Goal: Find specific page/section: Find specific page/section

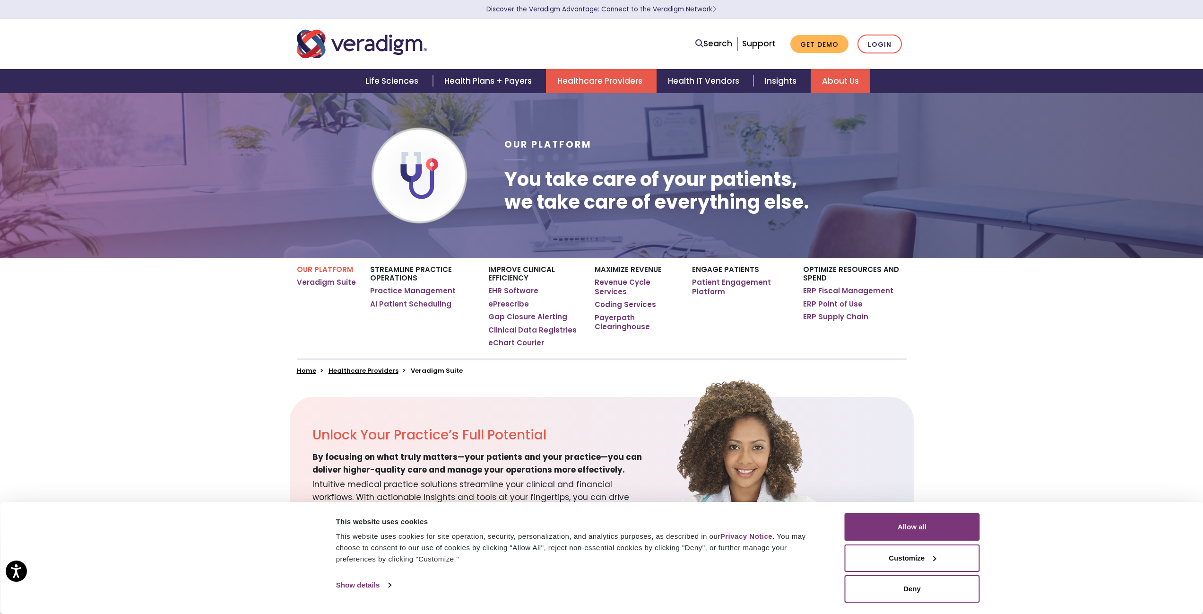
click at [0, 0] on link "Join Our Team" at bounding box center [0, 0] width 0 height 0
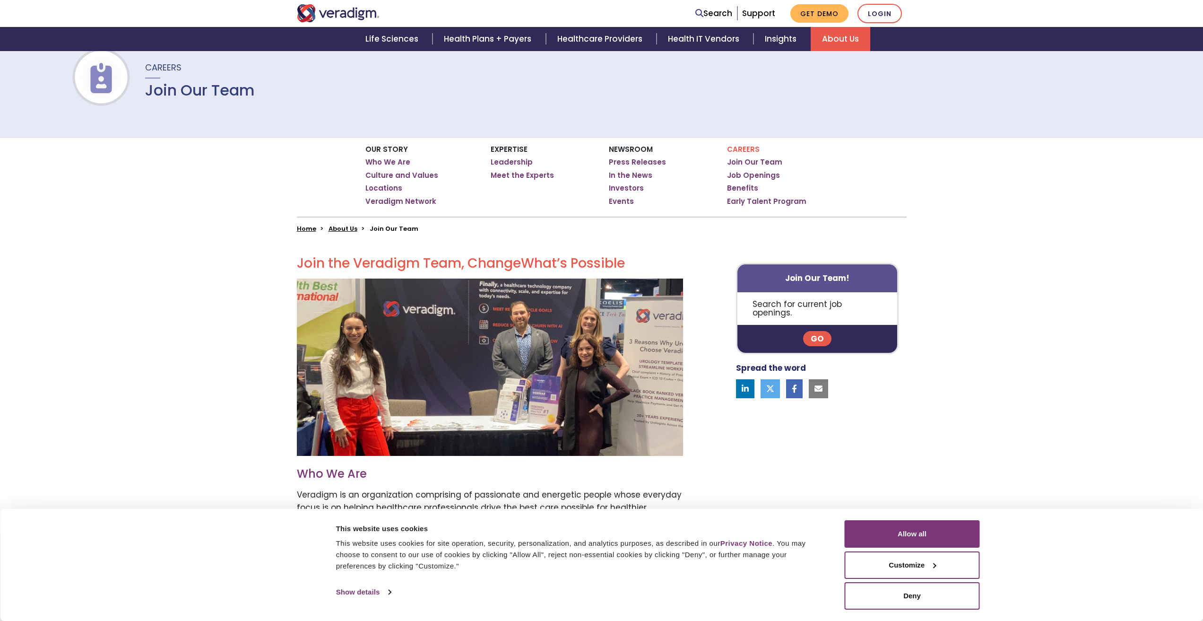
scroll to position [71, 0]
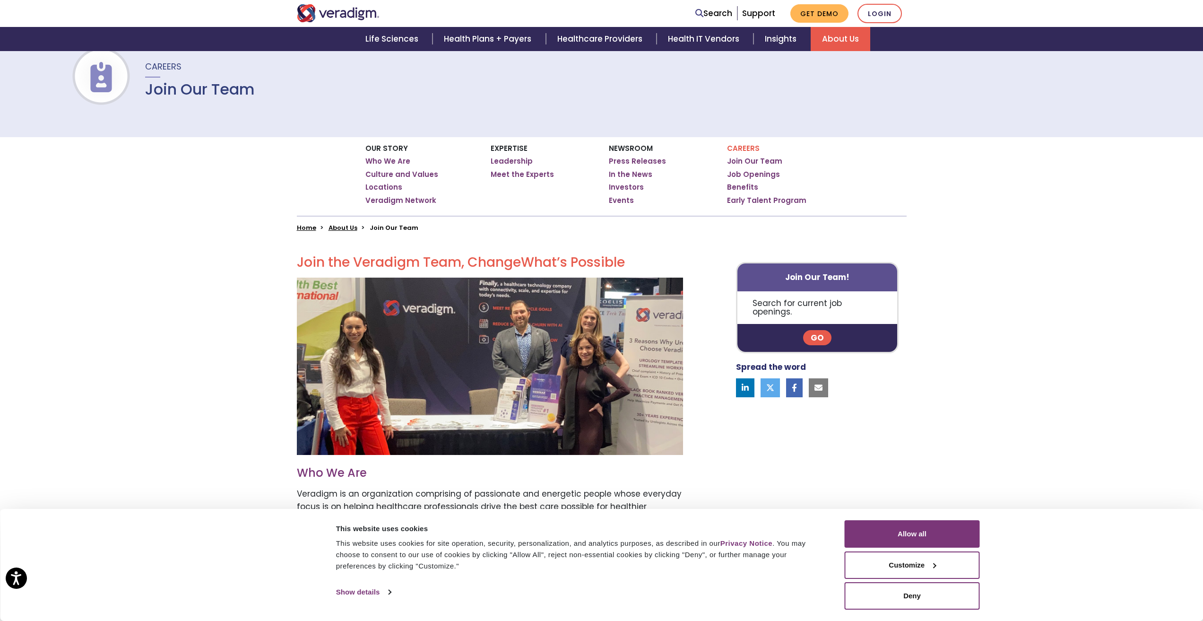
click at [907, 529] on button "Allow all" at bounding box center [912, 533] width 135 height 27
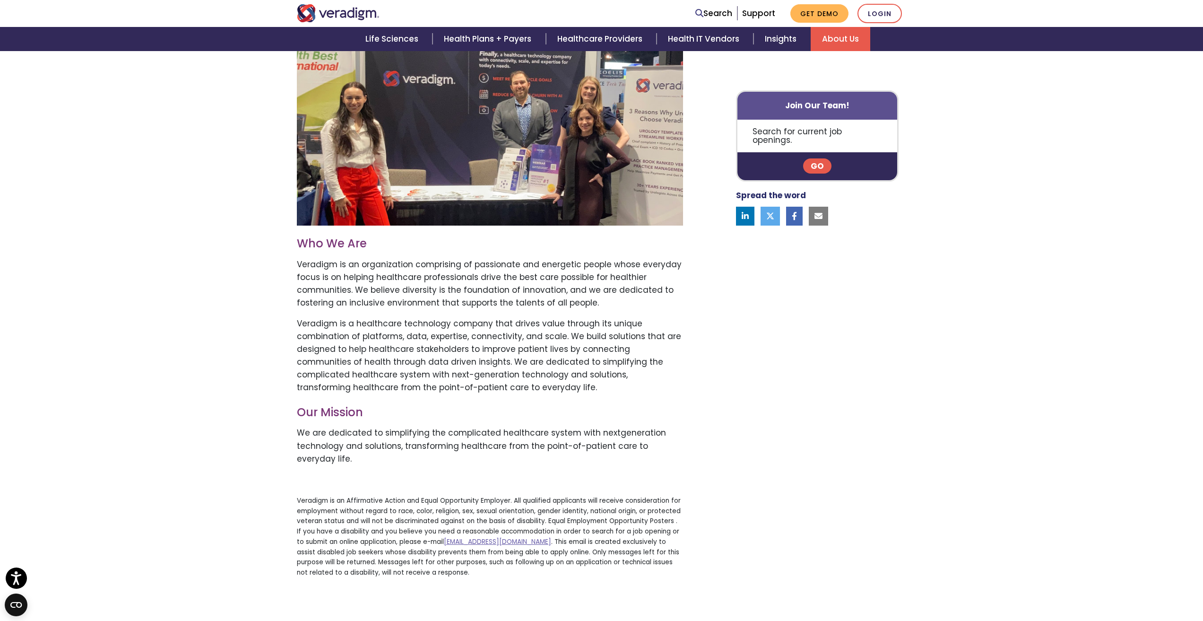
scroll to position [296, 0]
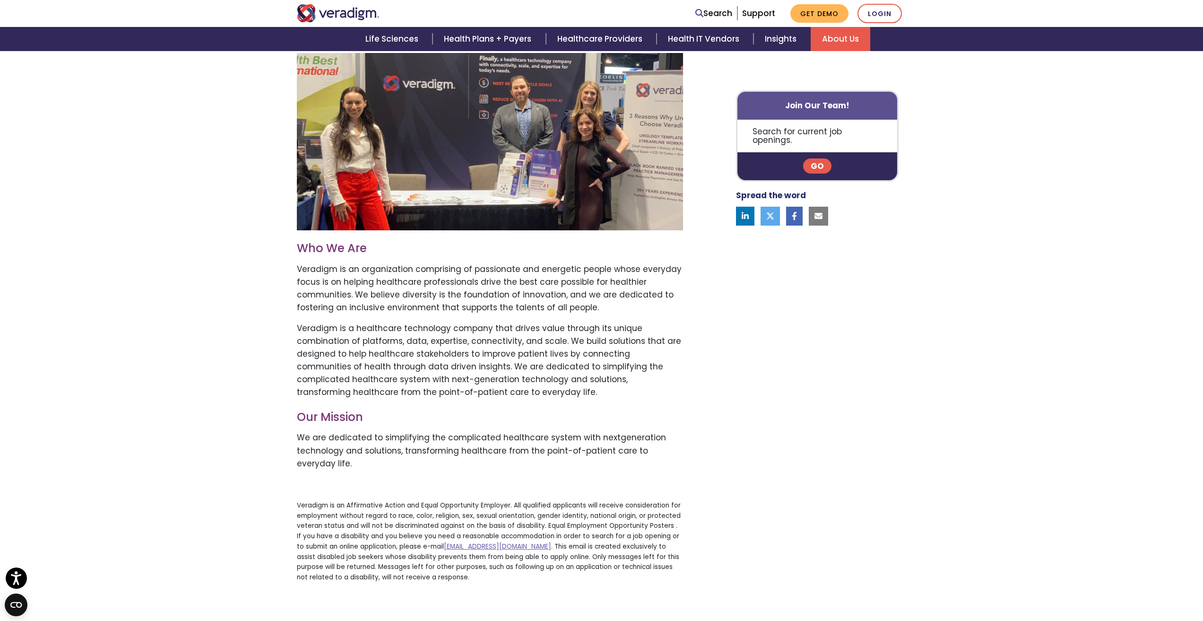
click at [817, 159] on link "Go" at bounding box center [817, 166] width 28 height 15
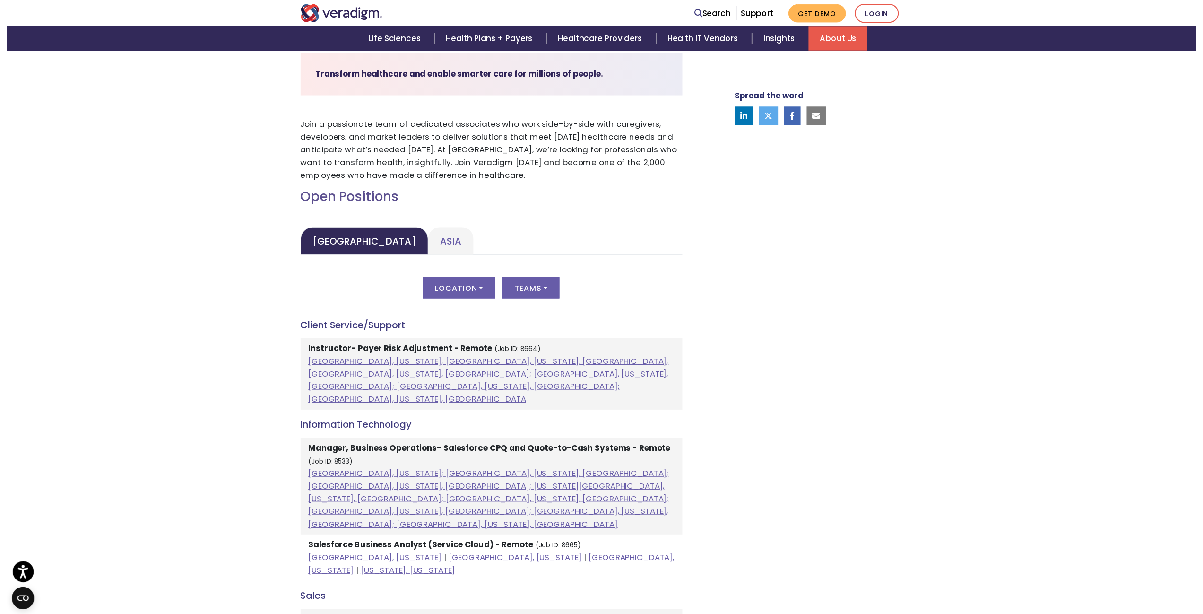
scroll to position [296, 0]
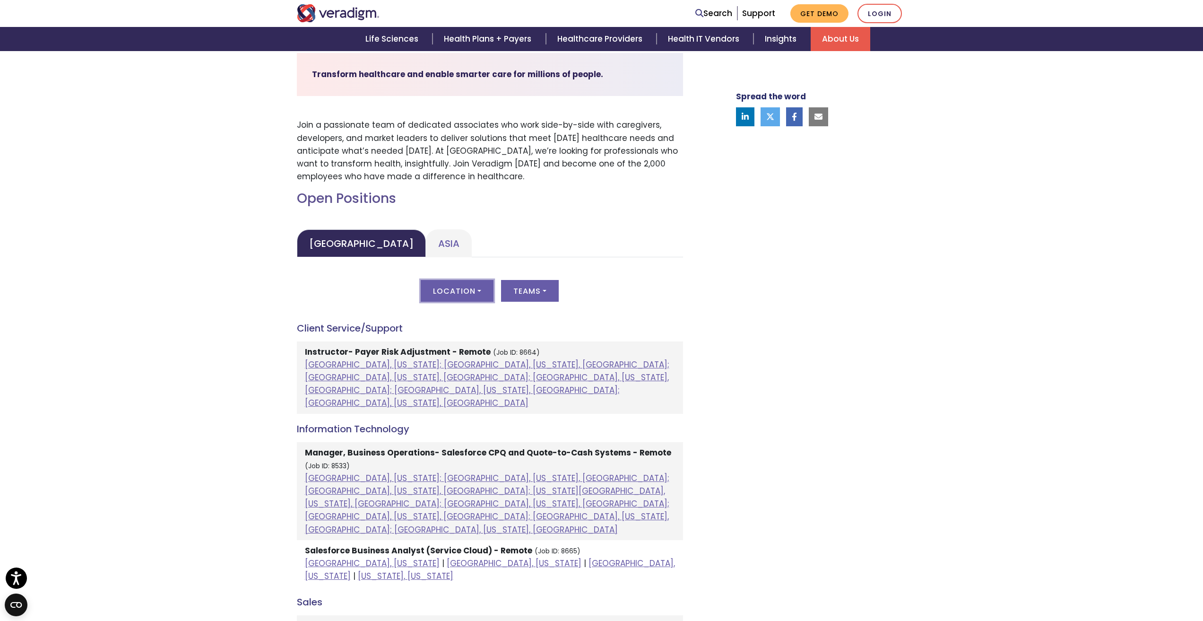
click at [477, 294] on button "Location" at bounding box center [457, 291] width 73 height 22
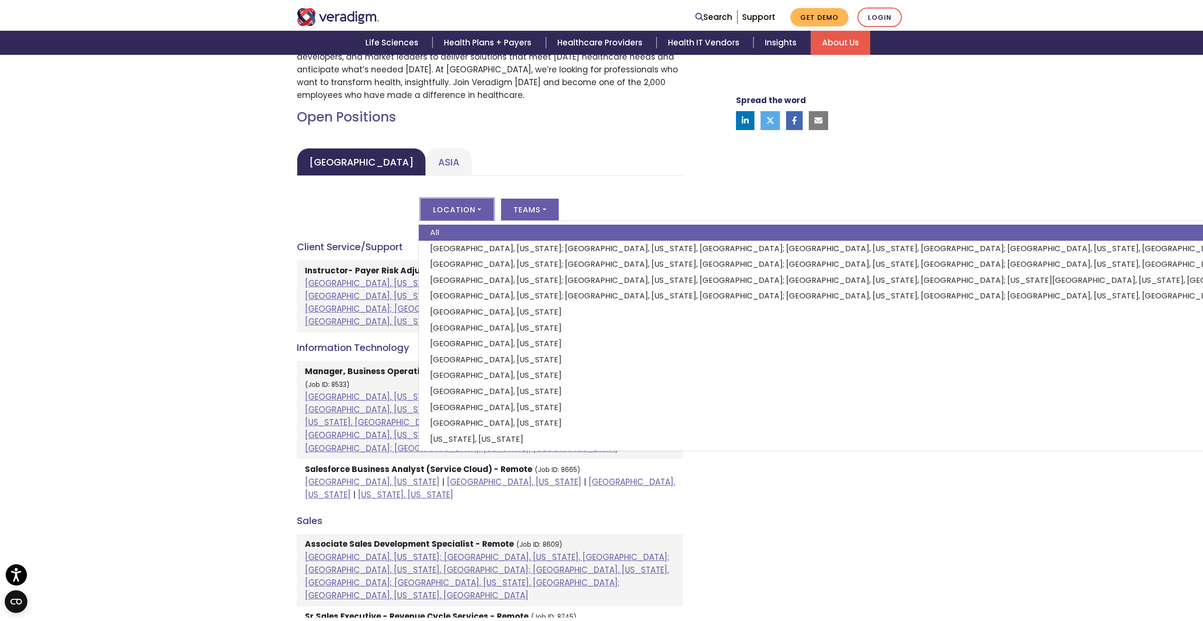
scroll to position [378, 0]
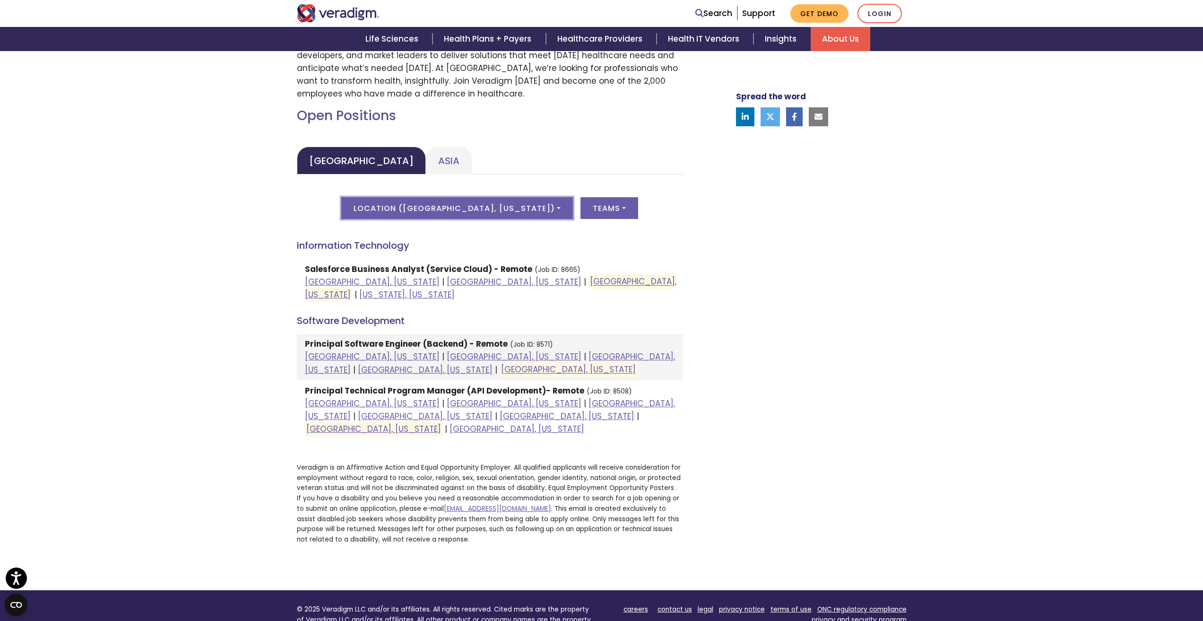
click at [520, 208] on button "Location ( Raleigh, North Carolina )" at bounding box center [457, 208] width 232 height 22
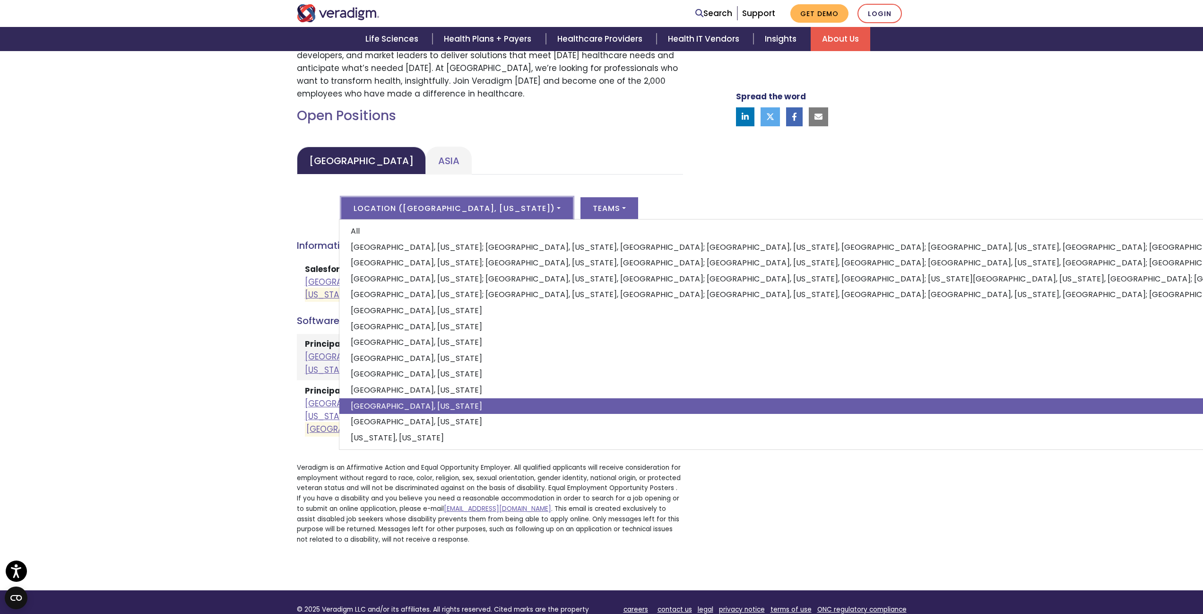
click at [490, 230] on link "All" at bounding box center [1214, 231] width 1748 height 16
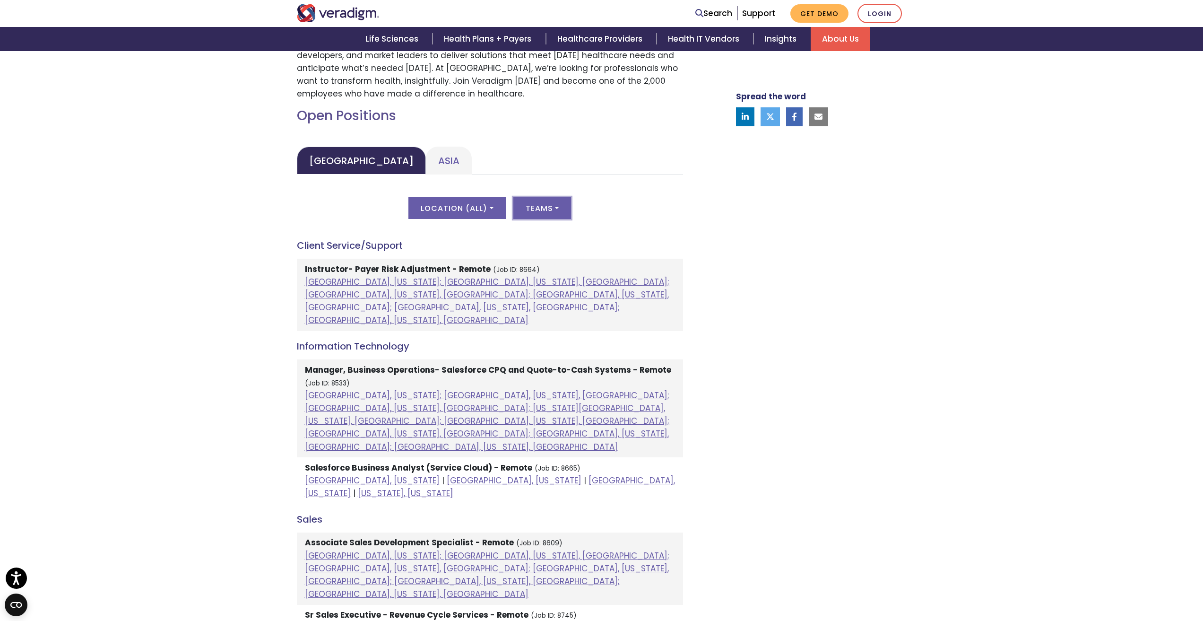
click at [547, 201] on button "Teams" at bounding box center [543, 208] width 58 height 22
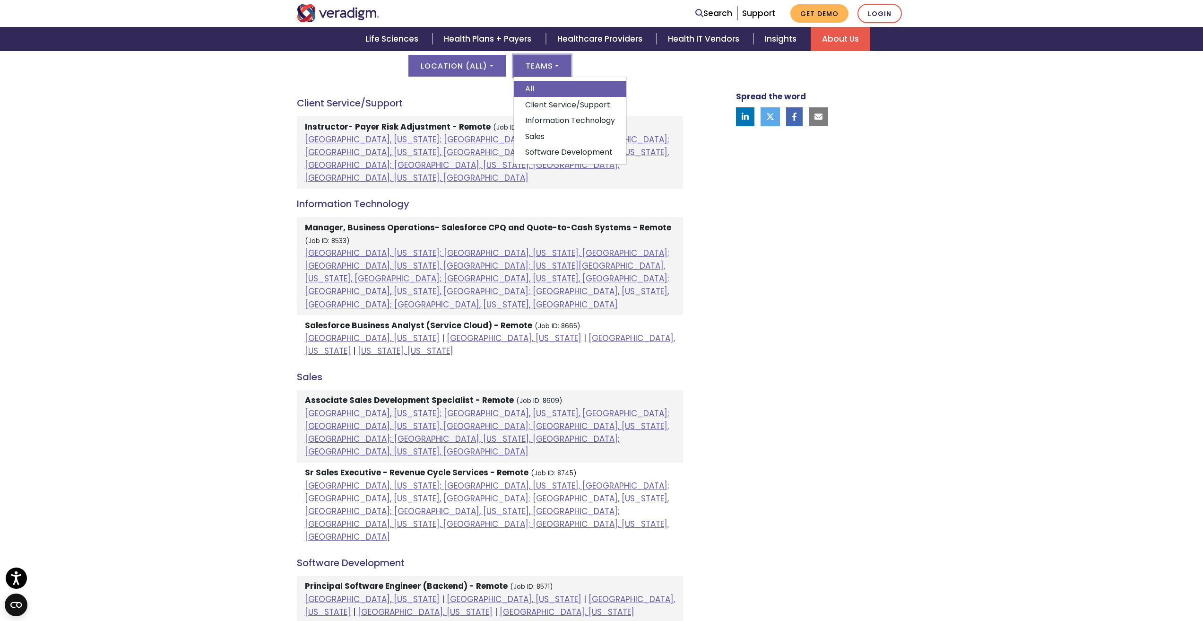
scroll to position [532, 0]
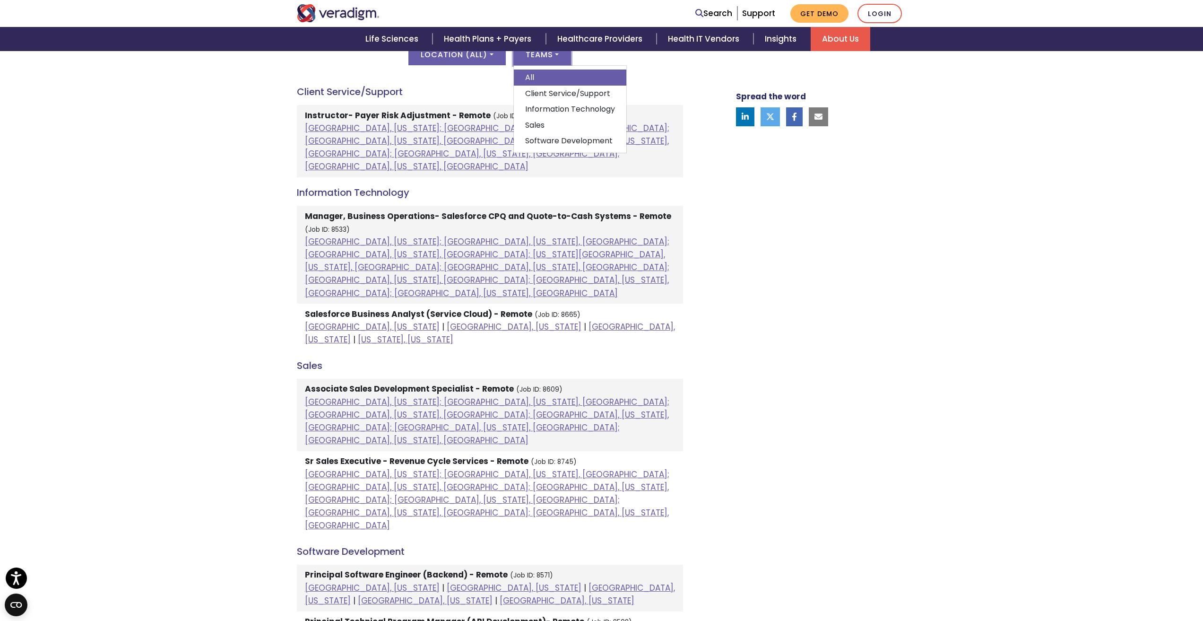
click at [822, 201] on div "Spread the word" at bounding box center [810, 311] width 208 height 1037
